Goal: Task Accomplishment & Management: Use online tool/utility

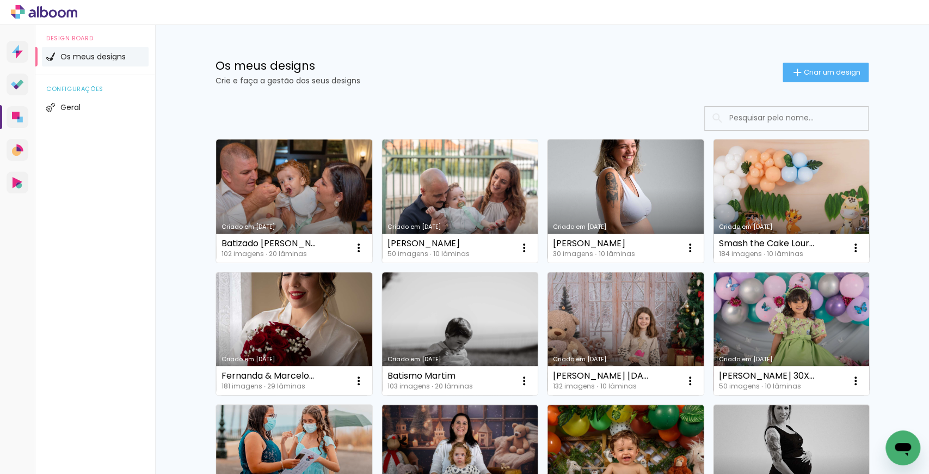
drag, startPoint x: 301, startPoint y: 193, endPoint x: 426, endPoint y: 101, distance: 155.9
click at [426, 101] on div "Criado em 08/10/25 Batizado Gustavo 102 imagens ∙ 20 lâminas Abrir Fazer uma có…" at bounding box center [542, 428] width 708 height 666
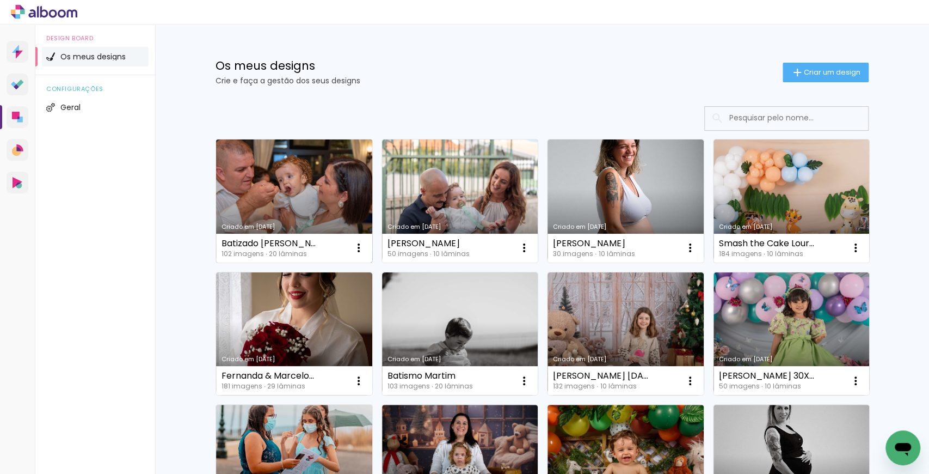
click at [303, 197] on link "Criado em [DATE]" at bounding box center [294, 200] width 156 height 123
